Goal: Task Accomplishment & Management: Use online tool/utility

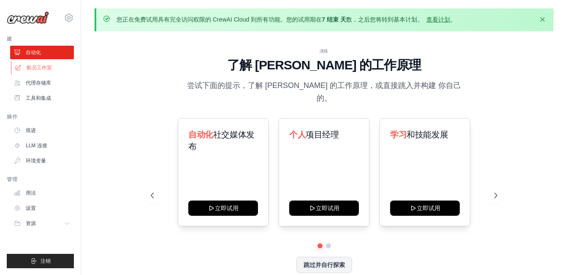
click at [47, 68] on font "船员工作室" at bounding box center [39, 67] width 25 height 7
